Goal: Information Seeking & Learning: Learn about a topic

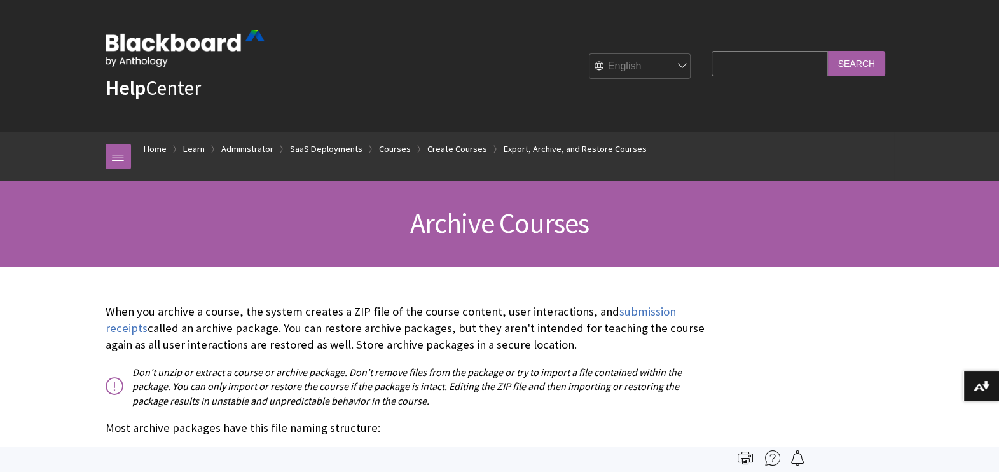
scroll to position [1631, 0]
click at [712, 60] on input "Search Query" at bounding box center [770, 63] width 116 height 25
type input "gradebook"
click at [828, 51] on input "Search" at bounding box center [856, 63] width 57 height 25
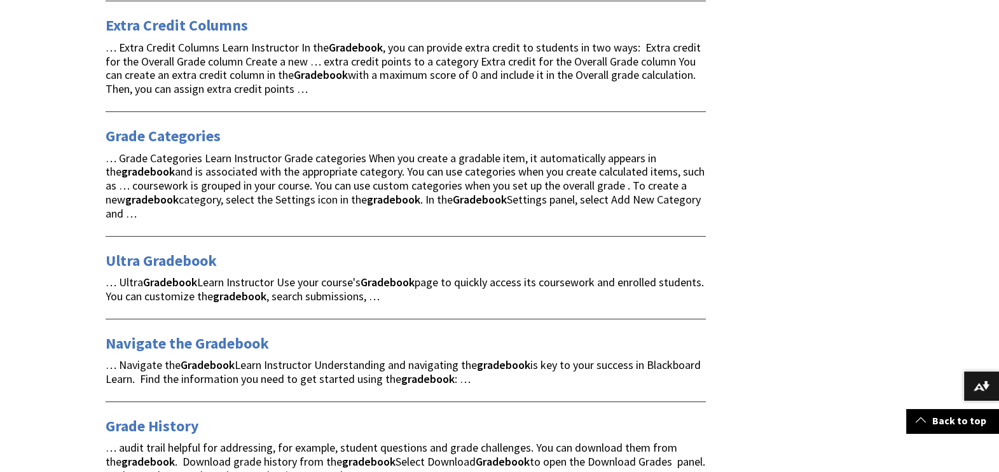
scroll to position [602, 0]
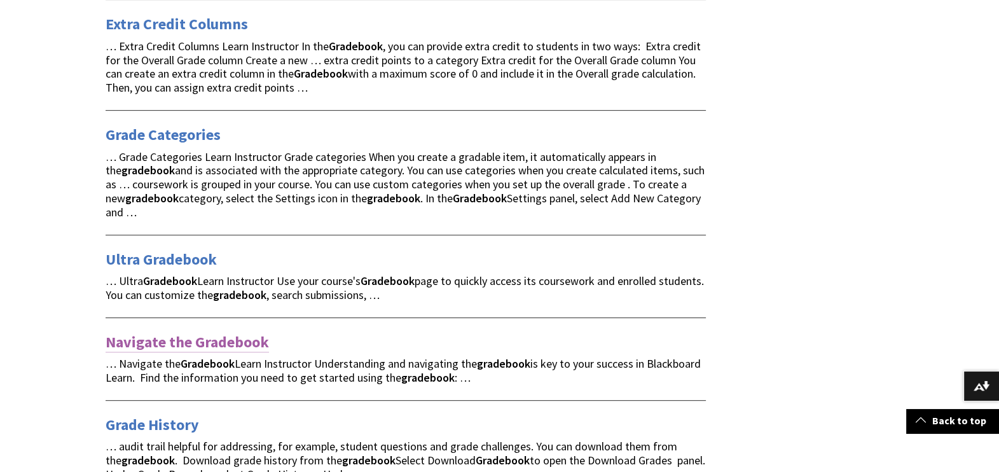
click at [204, 332] on link "Navigate the Gradebook" at bounding box center [187, 342] width 163 height 20
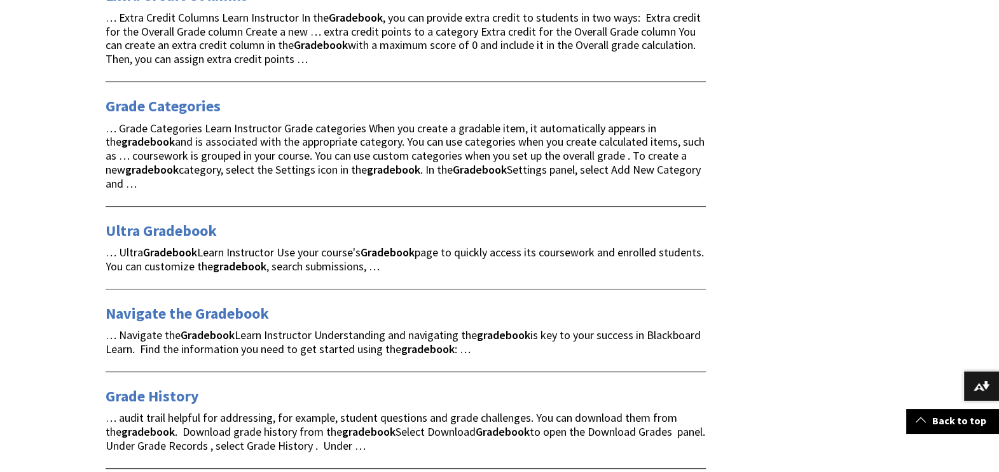
scroll to position [629, 0]
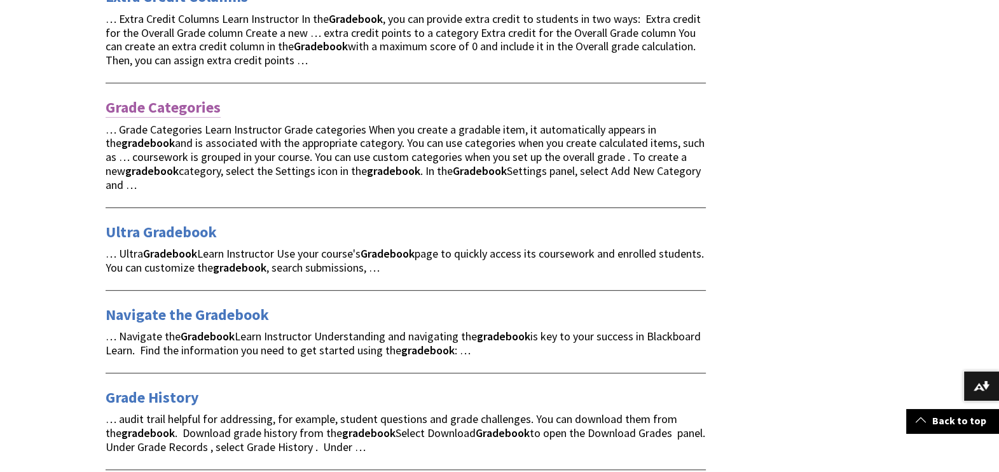
click at [175, 110] on link "Grade Categories" at bounding box center [163, 107] width 115 height 20
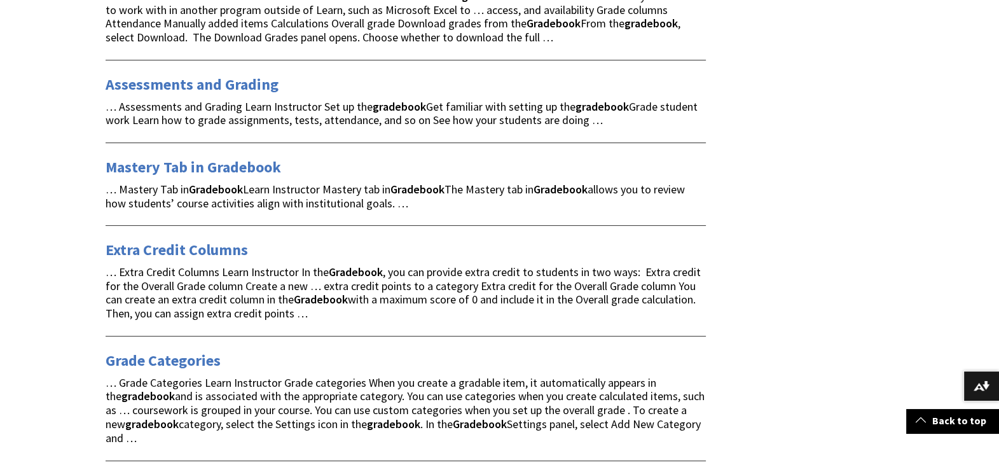
scroll to position [360, 0]
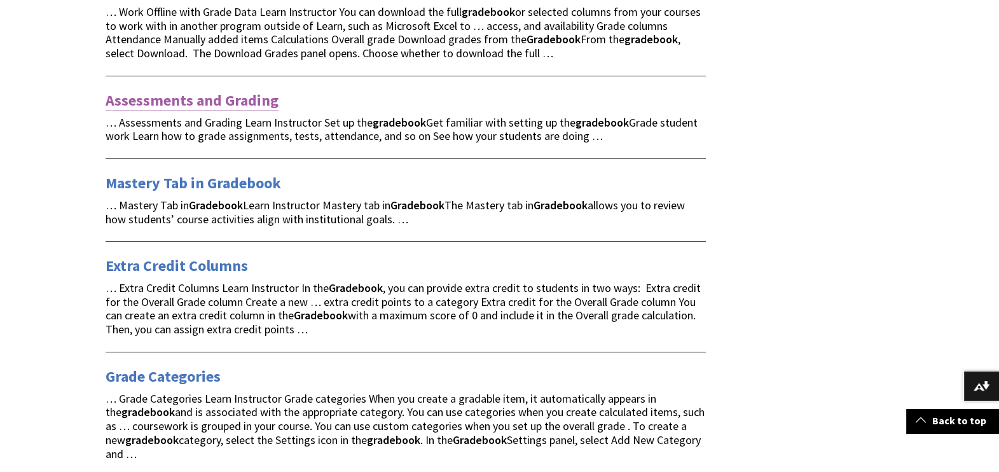
click at [204, 106] on link "Assessments and Grading" at bounding box center [192, 100] width 173 height 20
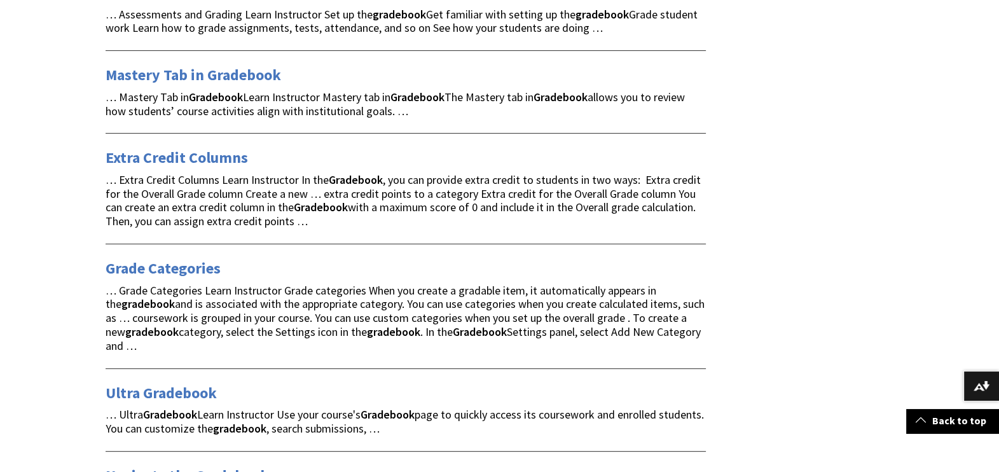
scroll to position [469, 0]
click at [184, 258] on link "Grade Categories" at bounding box center [163, 268] width 115 height 20
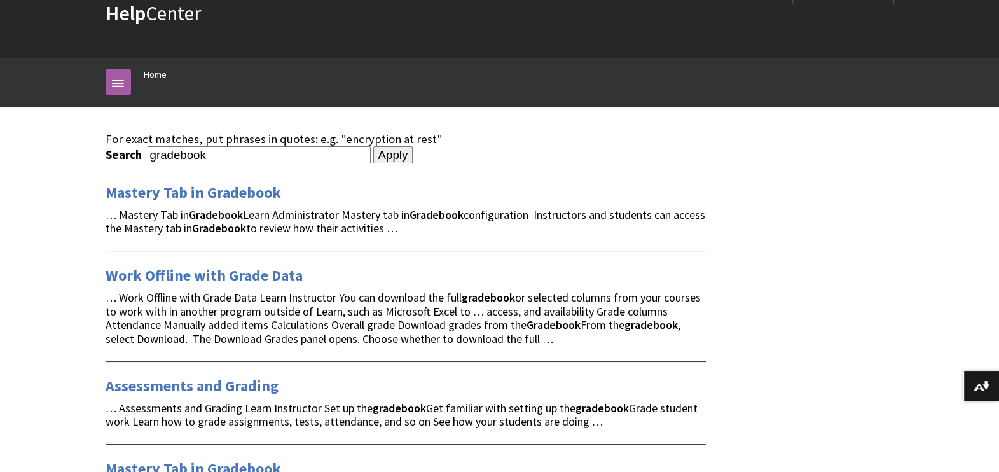
scroll to position [64, 0]
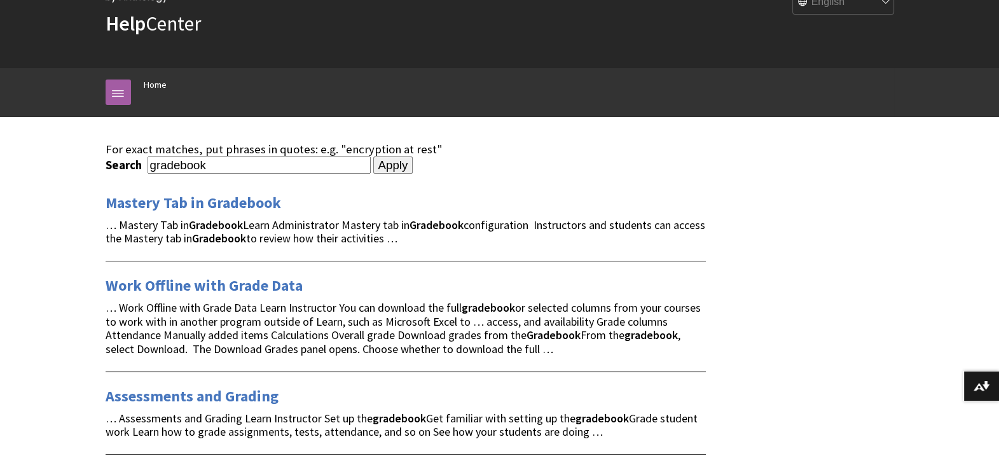
click at [264, 161] on input "gradebook" at bounding box center [259, 164] width 223 height 17
click at [264, 161] on input "gradeboo" at bounding box center [259, 164] width 223 height 17
type input "g"
type input "gradeable items"
click at [373, 156] on input "Apply" at bounding box center [393, 165] width 40 height 18
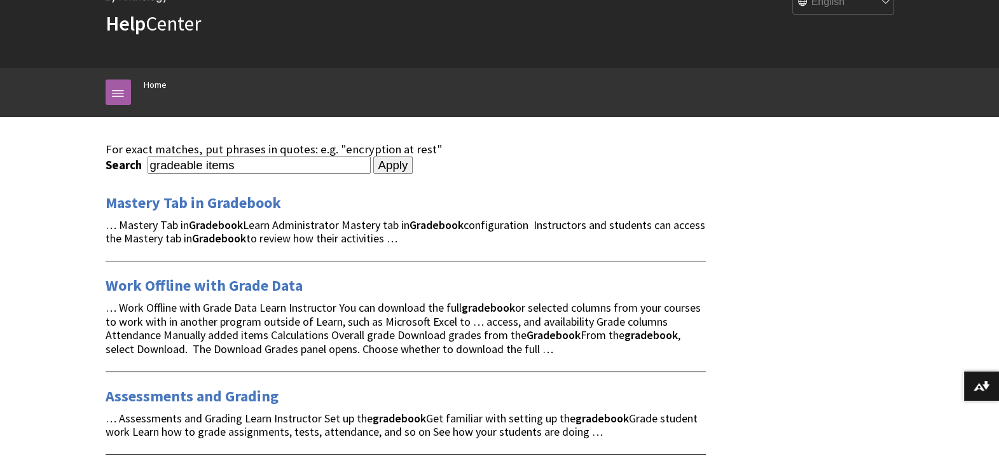
scroll to position [0, 0]
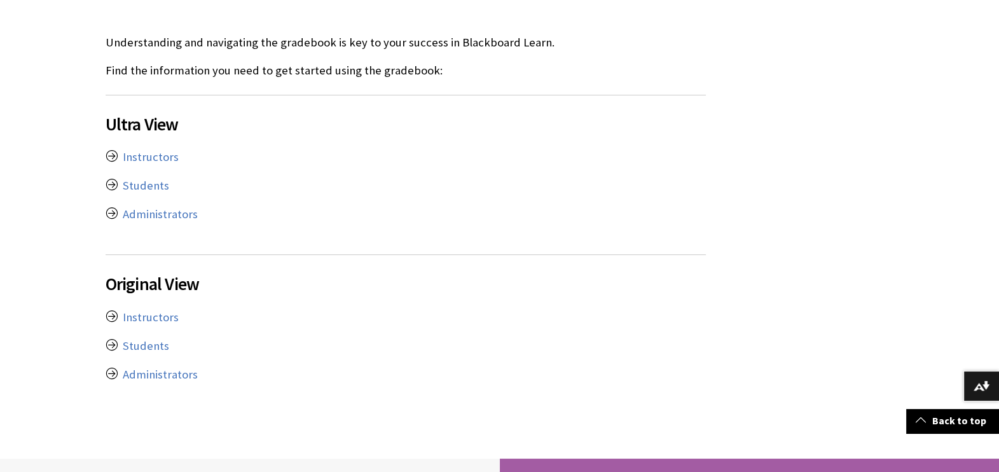
scroll to position [317, 0]
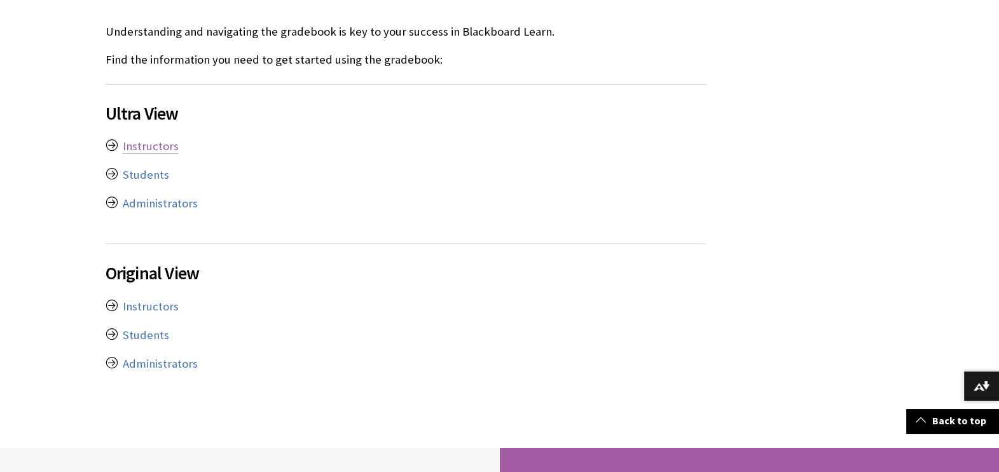
click at [151, 144] on link "Instructors" at bounding box center [151, 146] width 56 height 15
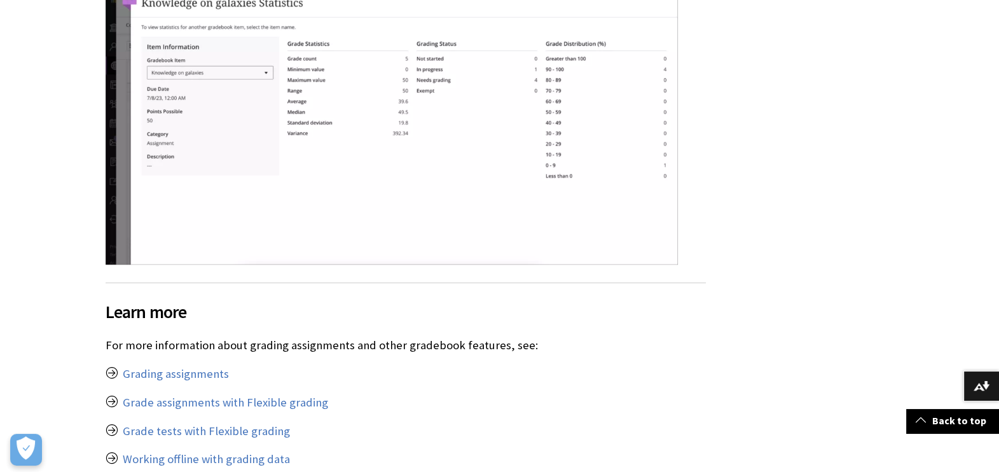
scroll to position [7077, 0]
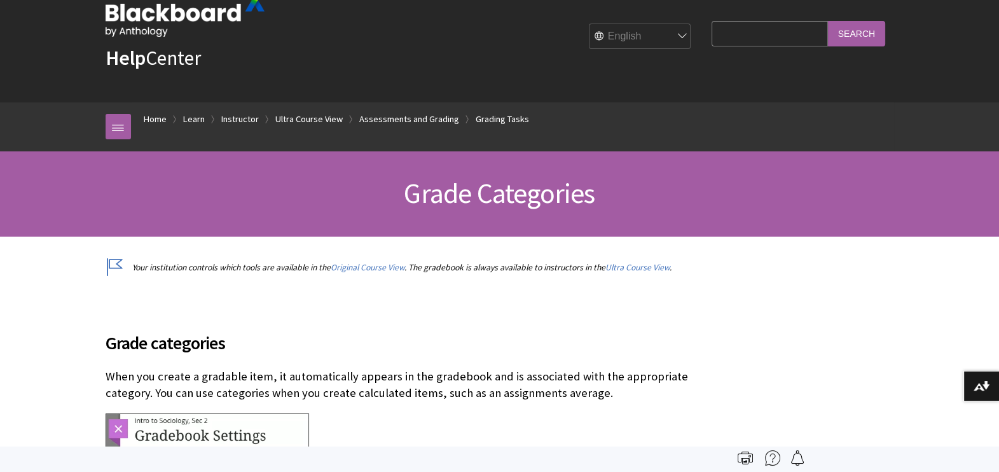
scroll to position [18, 0]
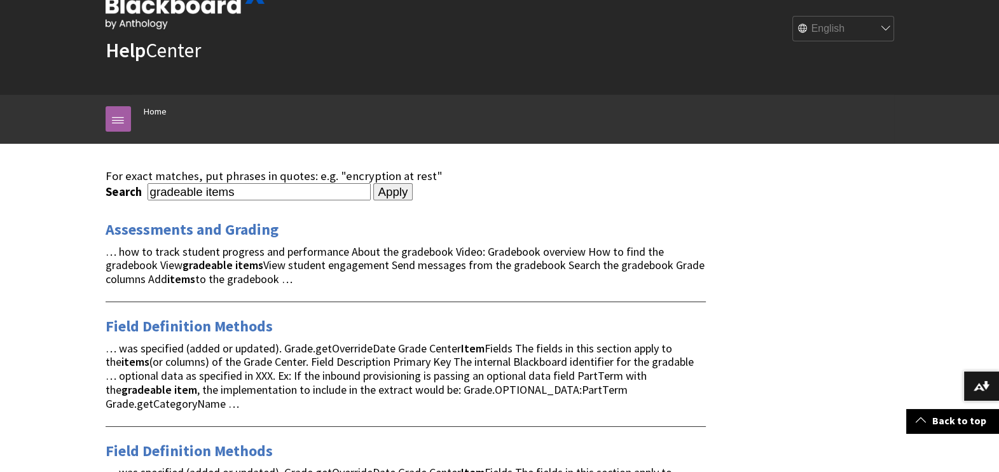
scroll to position [32, 0]
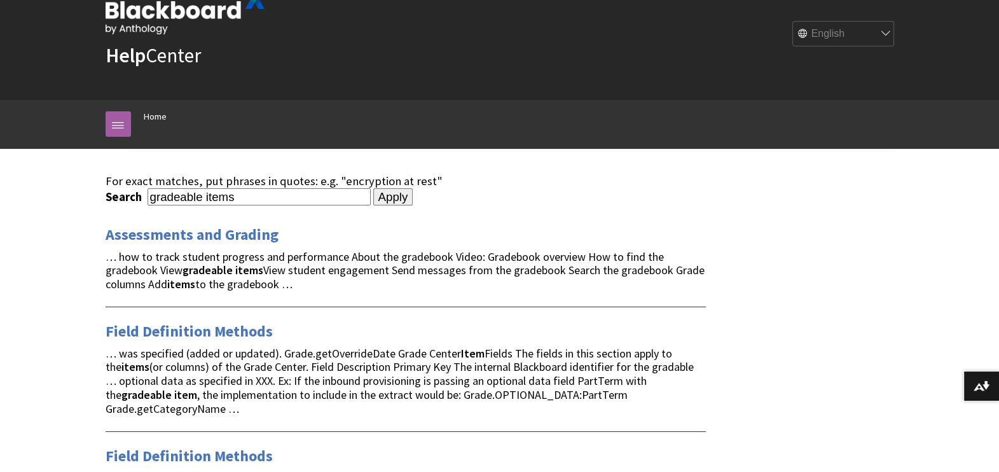
click at [256, 197] on input "gradeable items" at bounding box center [259, 196] width 223 height 17
type input "g"
